Goal: Task Accomplishment & Management: Complete application form

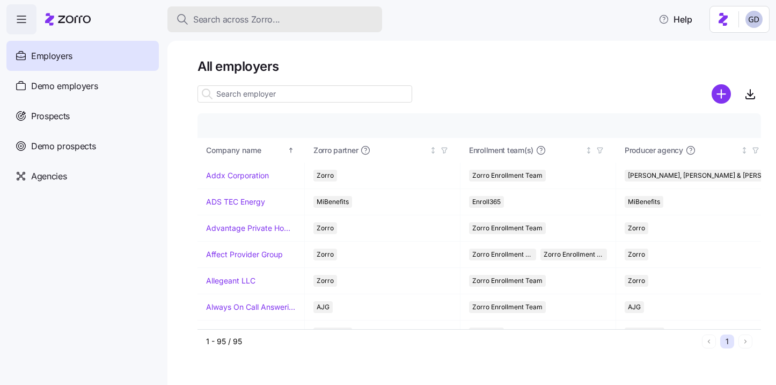
click at [249, 23] on span "Search across Zorro..." at bounding box center [236, 19] width 87 height 13
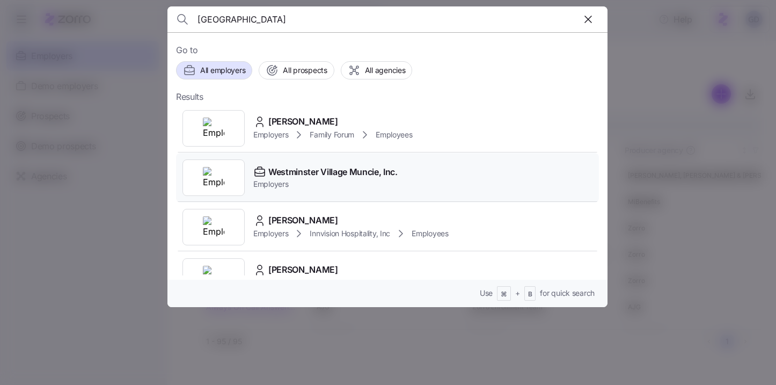
type input "Westminster"
click at [304, 179] on span "Employers" at bounding box center [325, 184] width 144 height 11
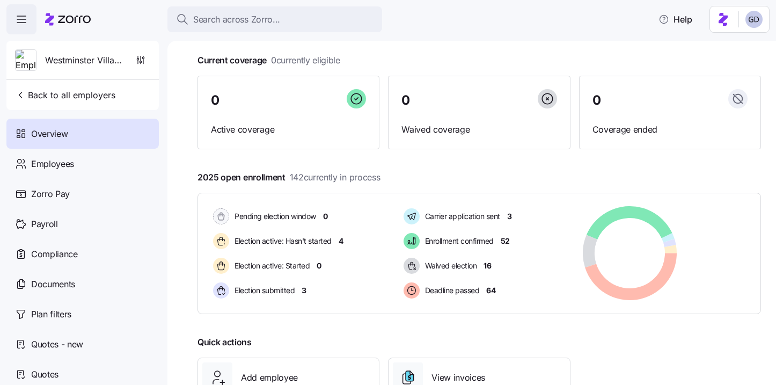
scroll to position [54, 0]
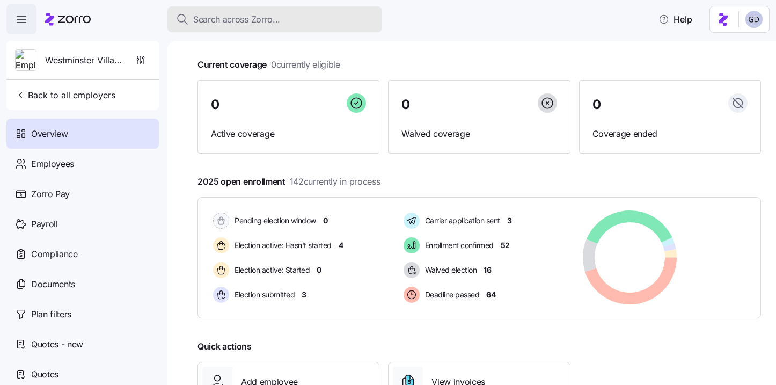
click at [229, 21] on span "Search across Zorro..." at bounding box center [236, 19] width 87 height 13
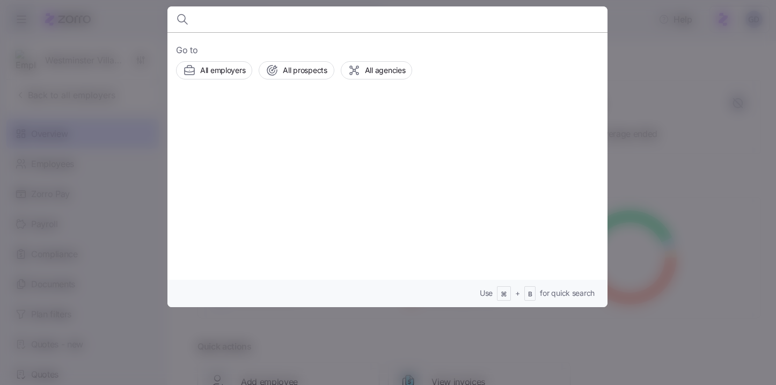
click at [93, 304] on div at bounding box center [388, 192] width 776 height 385
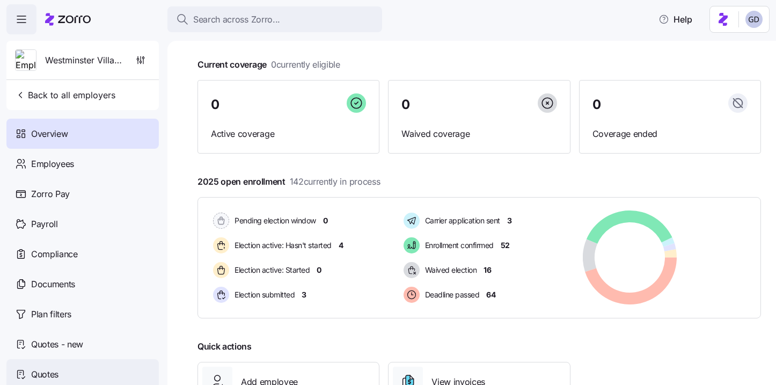
click at [55, 363] on div "Quotes" at bounding box center [82, 374] width 152 height 30
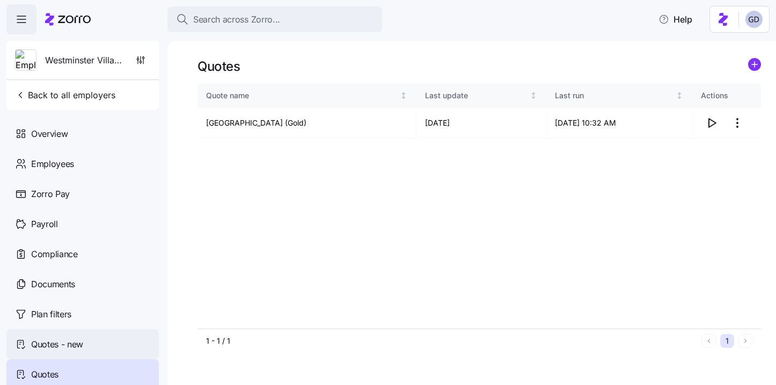
click at [68, 346] on span "Quotes - new" at bounding box center [57, 344] width 52 height 13
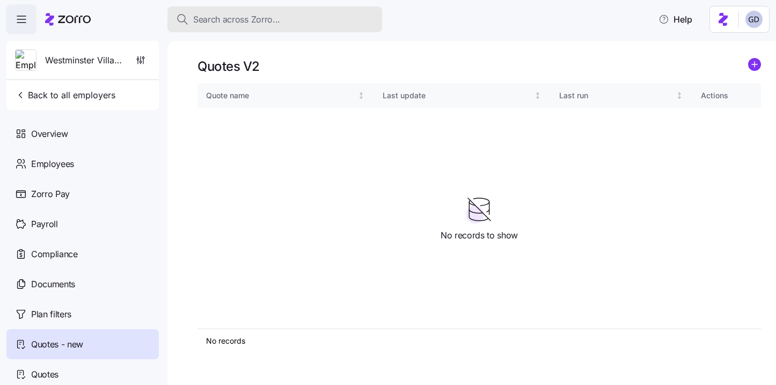
click at [267, 13] on span "Search across Zorro..." at bounding box center [236, 19] width 87 height 13
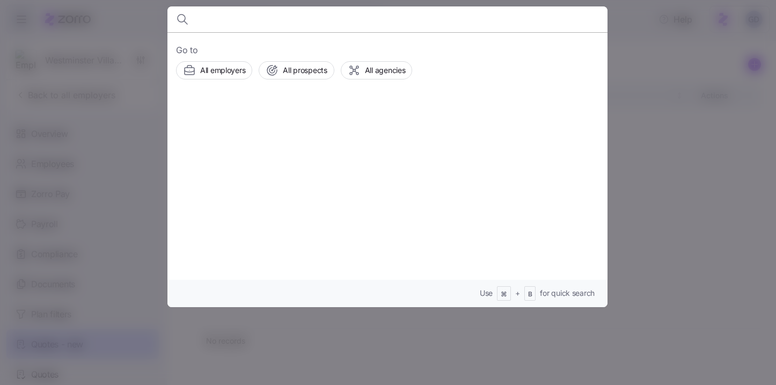
type input "W"
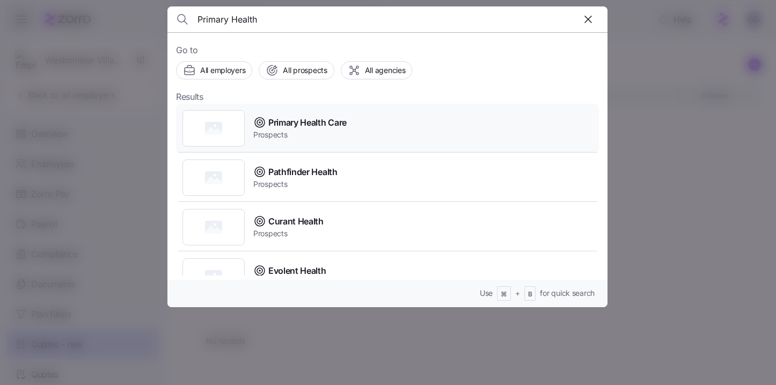
type input "Primary Health"
click at [317, 136] on span "Prospects" at bounding box center [299, 134] width 93 height 11
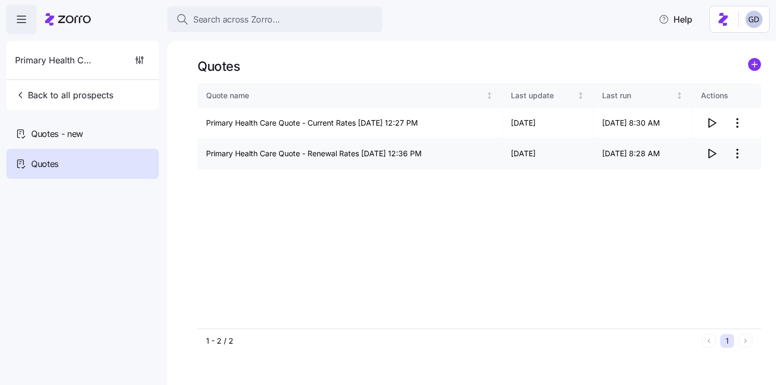
click at [710, 155] on icon "button" at bounding box center [711, 153] width 13 height 13
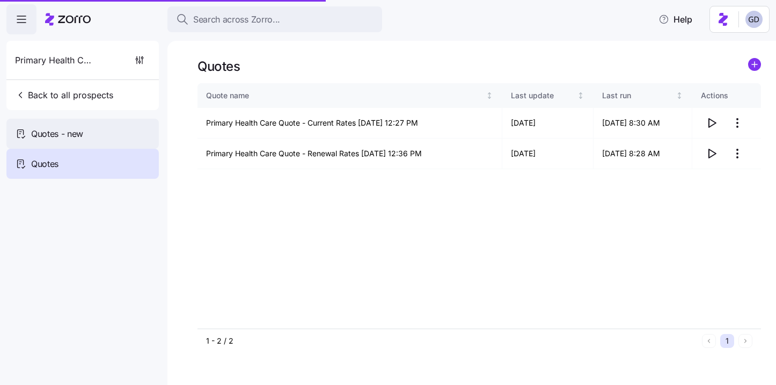
click at [61, 128] on span "Quotes - new" at bounding box center [57, 133] width 52 height 13
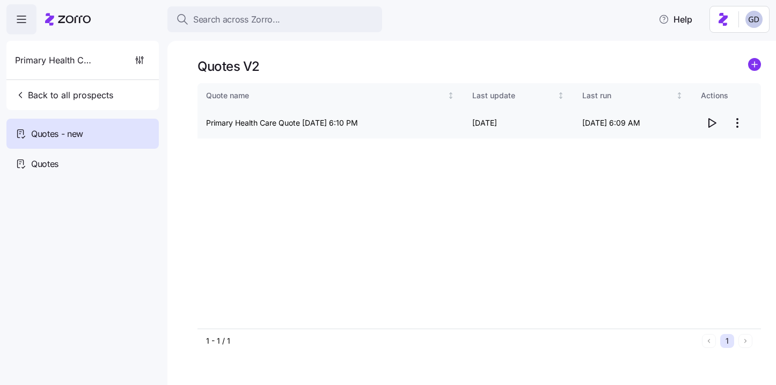
click at [715, 120] on icon "button" at bounding box center [711, 122] width 13 height 13
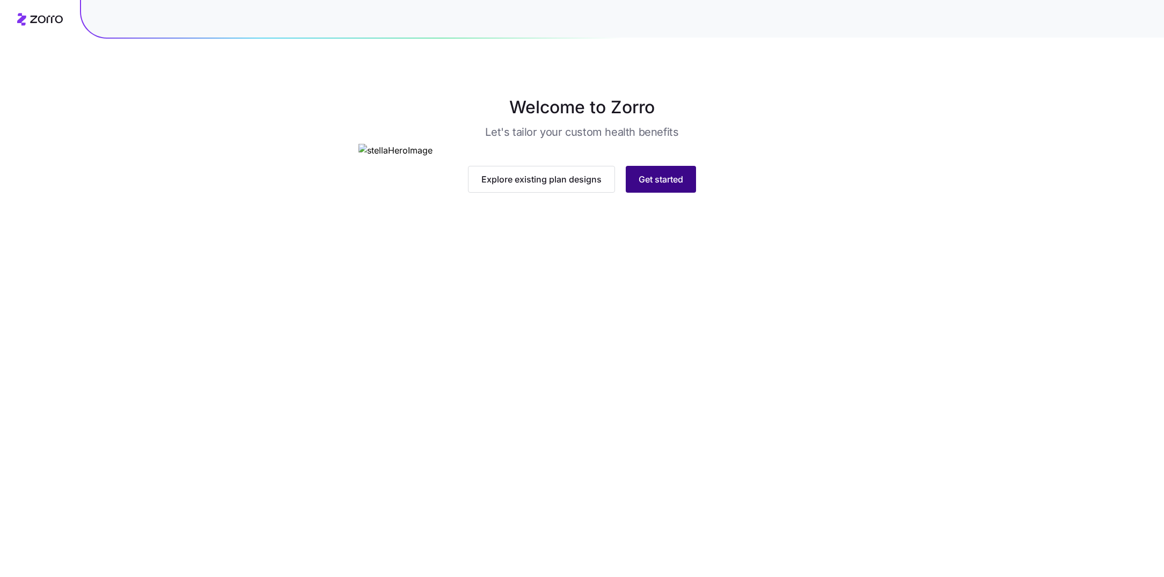
click at [673, 193] on button "Get started" at bounding box center [661, 179] width 70 height 27
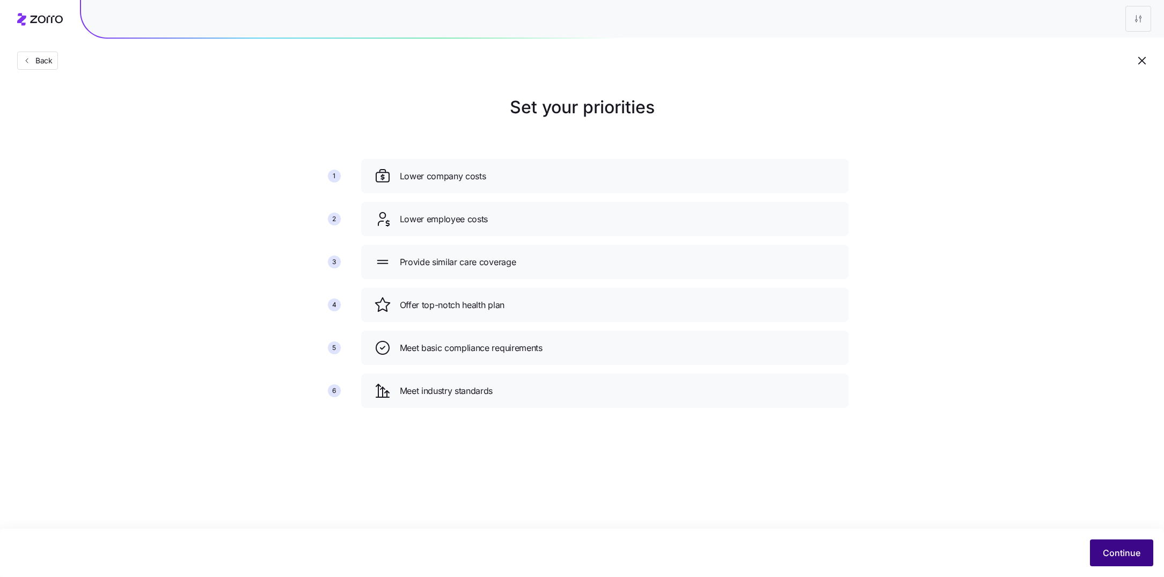
click at [1129, 552] on span "Continue" at bounding box center [1122, 552] width 38 height 13
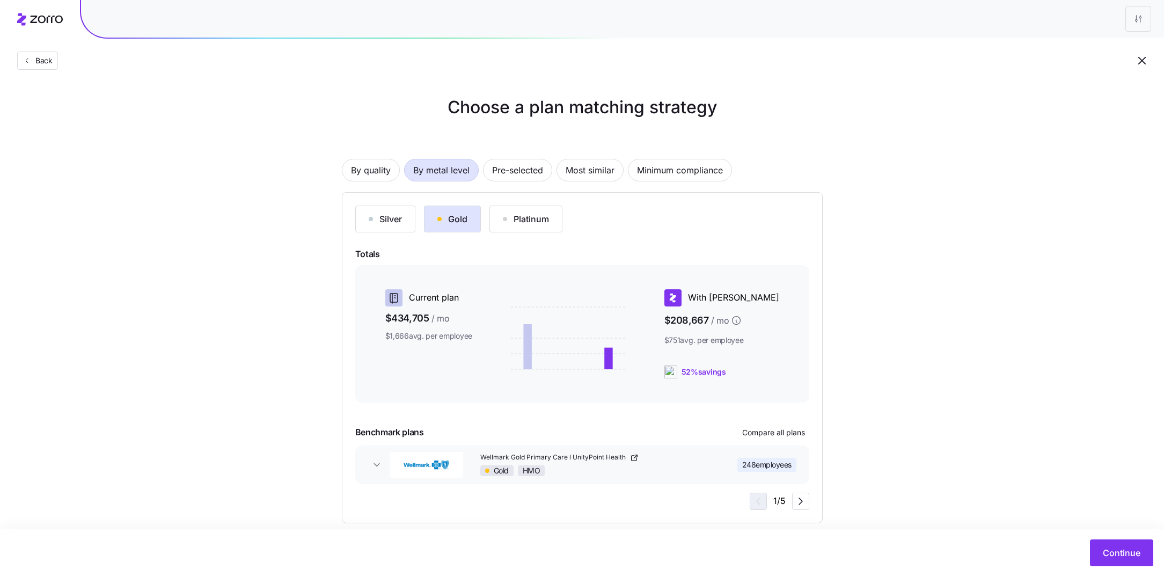
scroll to position [14, 0]
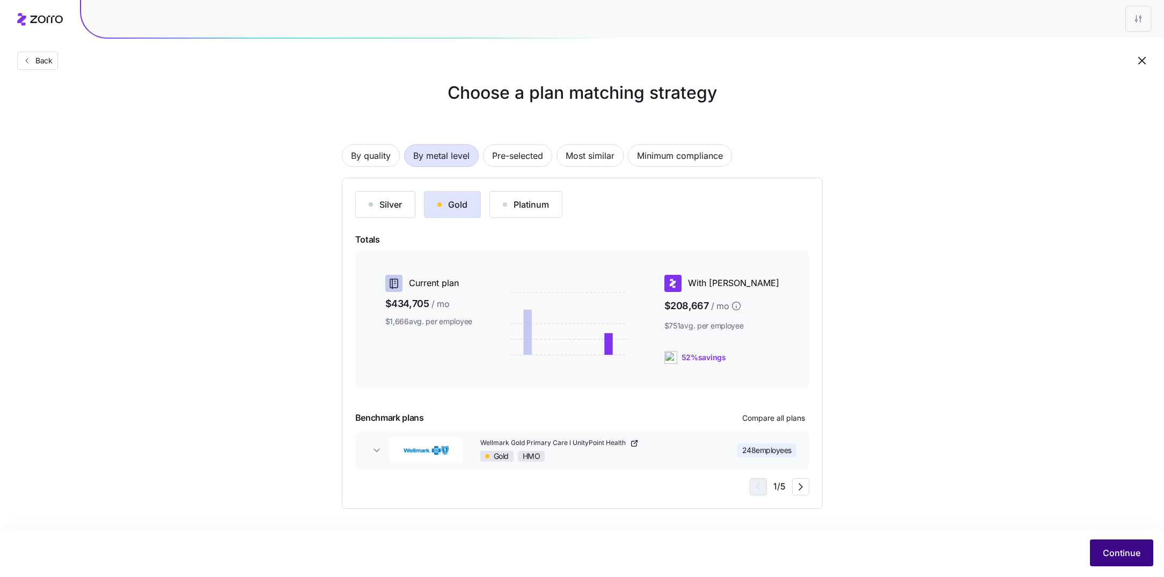
click at [1122, 550] on span "Continue" at bounding box center [1122, 552] width 38 height 13
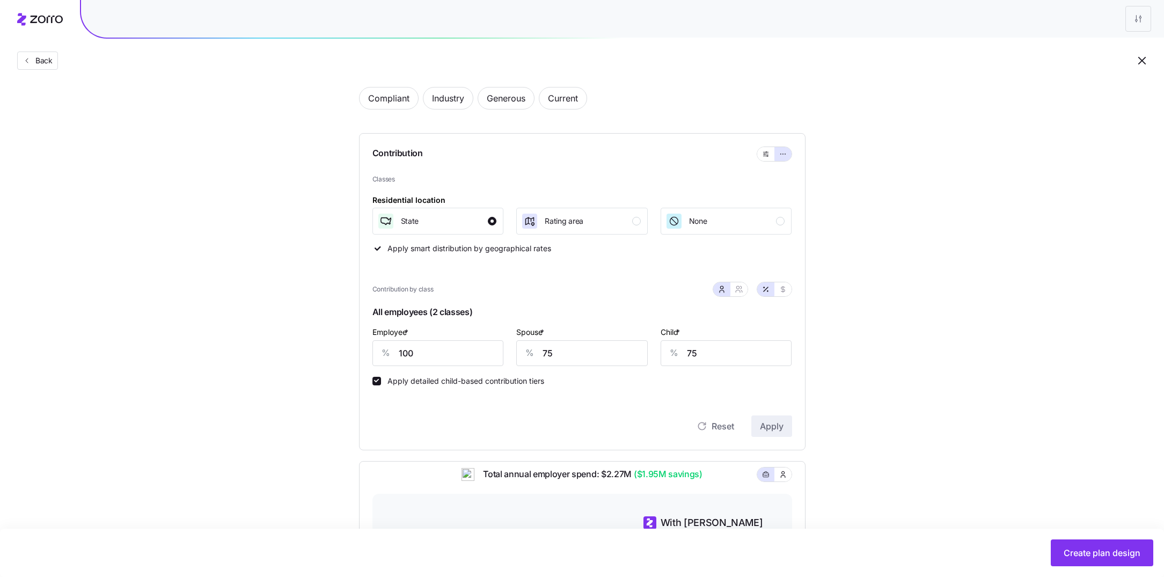
scroll to position [39, 0]
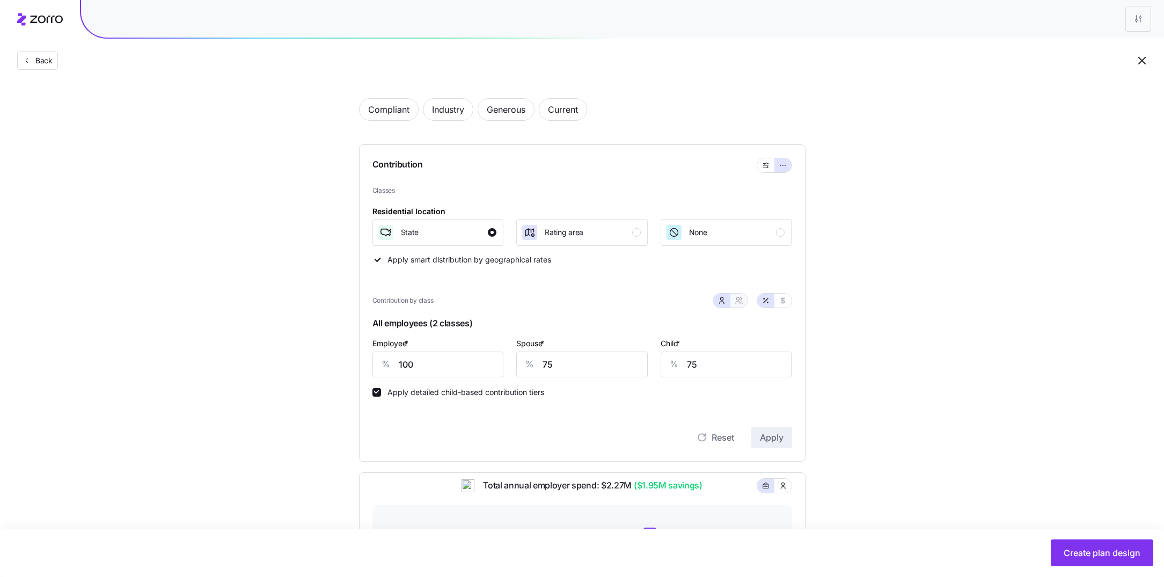
click at [740, 303] on icon "button" at bounding box center [739, 300] width 9 height 9
type input "88"
type input "89"
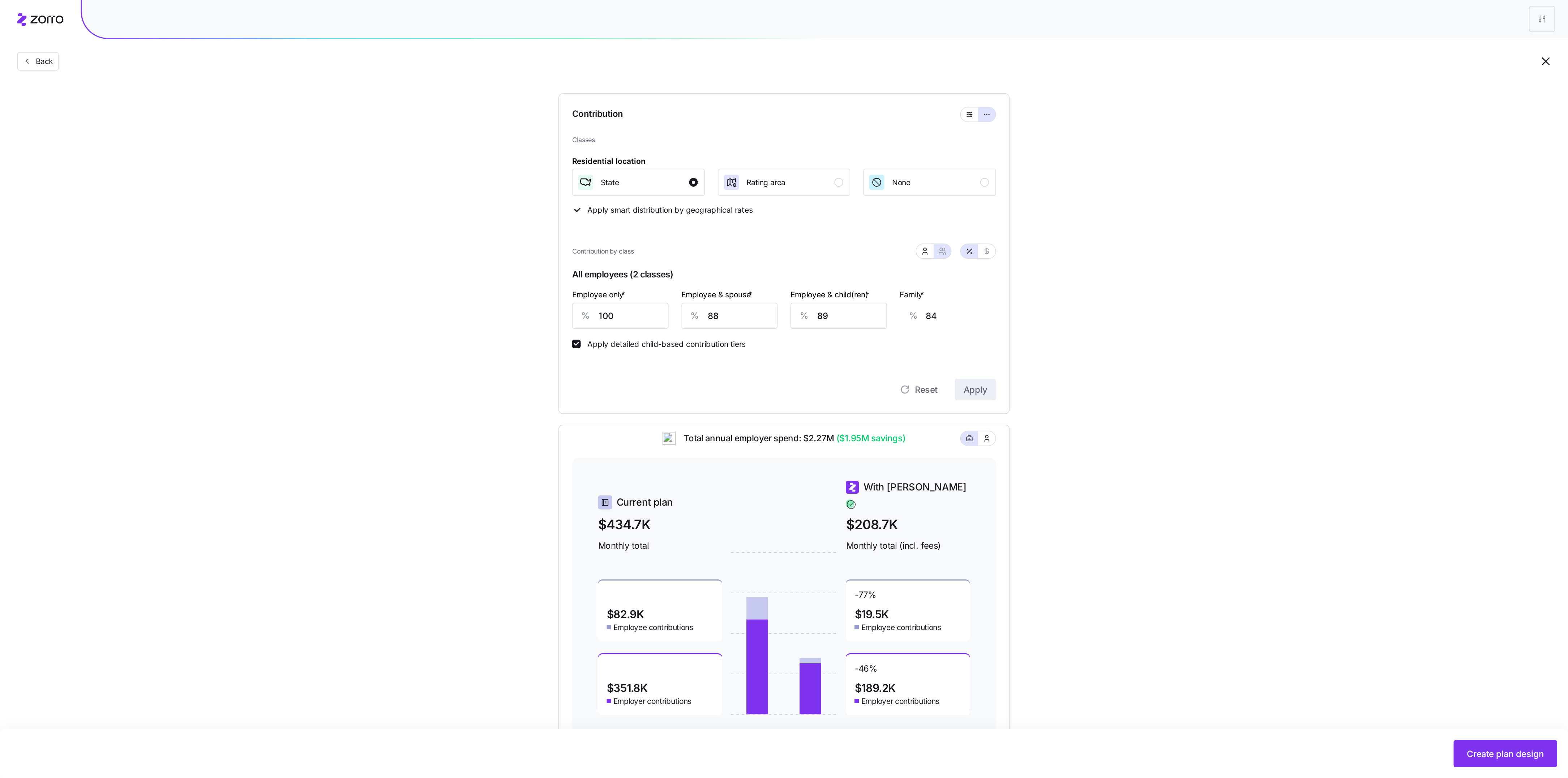
scroll to position [0, 0]
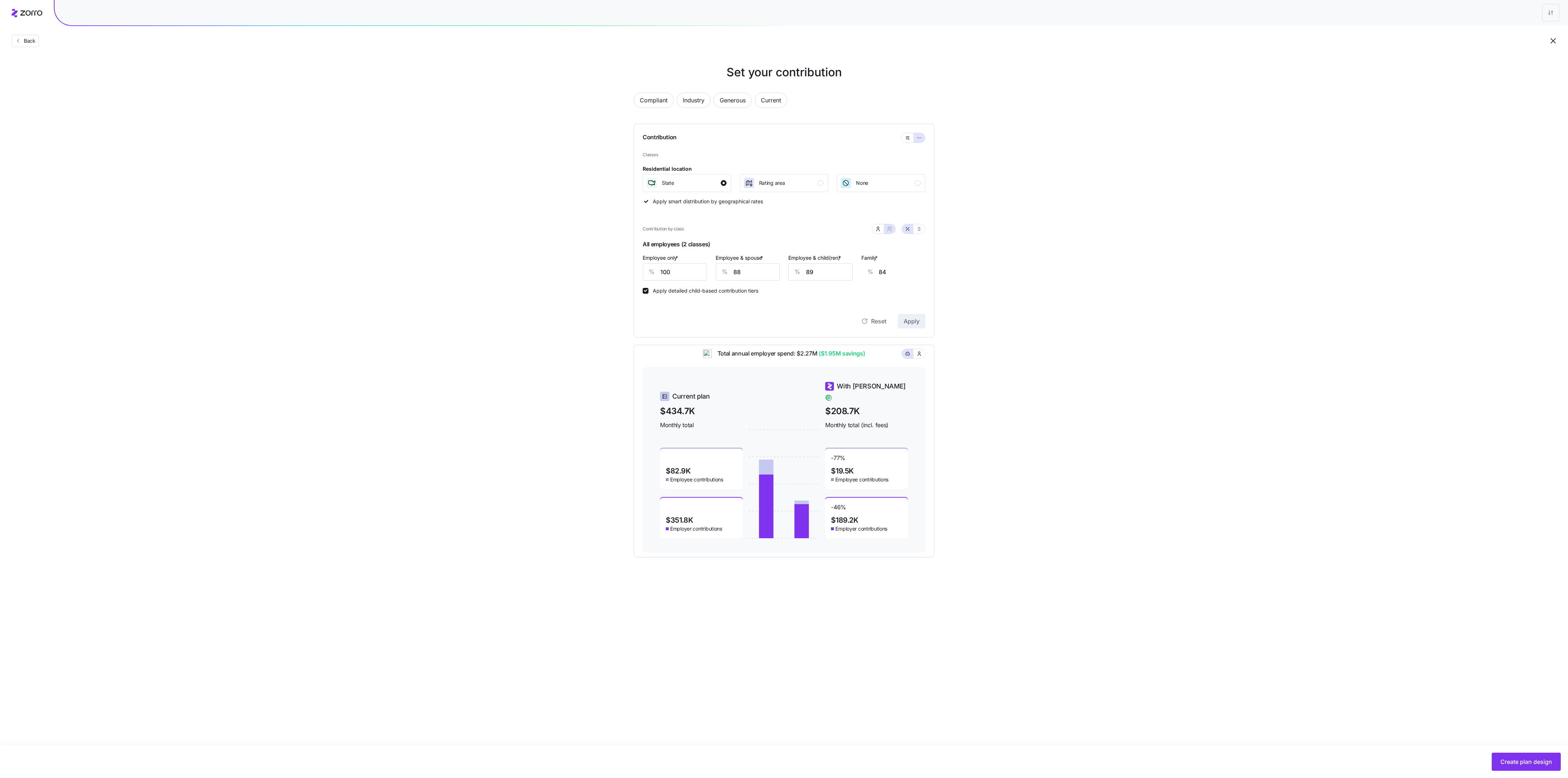
click at [784, 278] on div "Set your contribution Compliant Industry Generous Current Contribution Classes …" at bounding box center [784, 310] width 1568 height 494
